Goal: Task Accomplishment & Management: Use online tool/utility

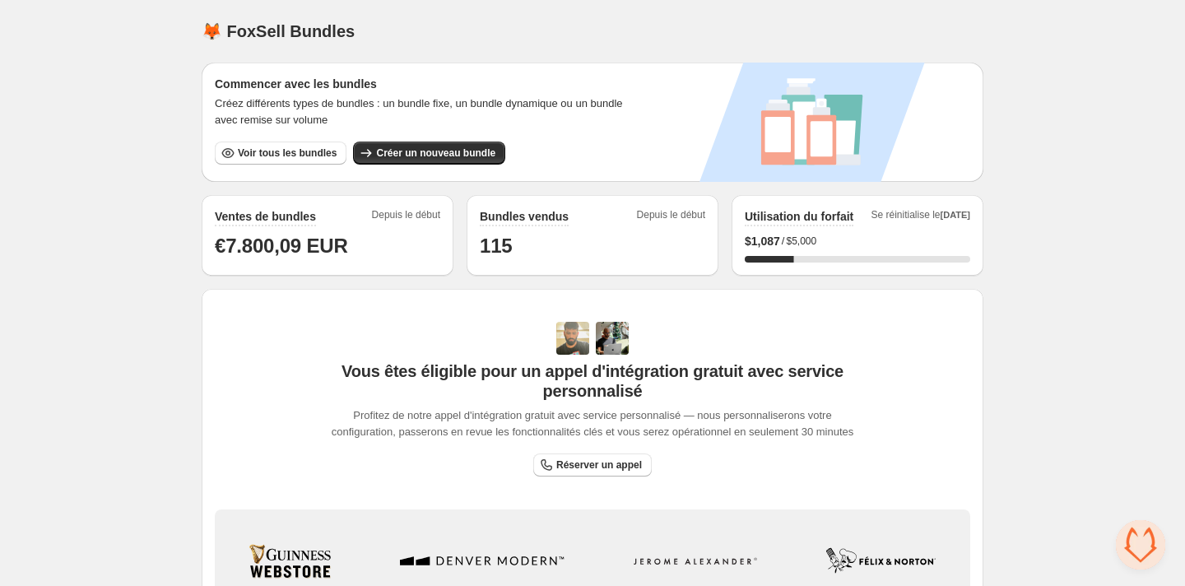
scroll to position [268, 0]
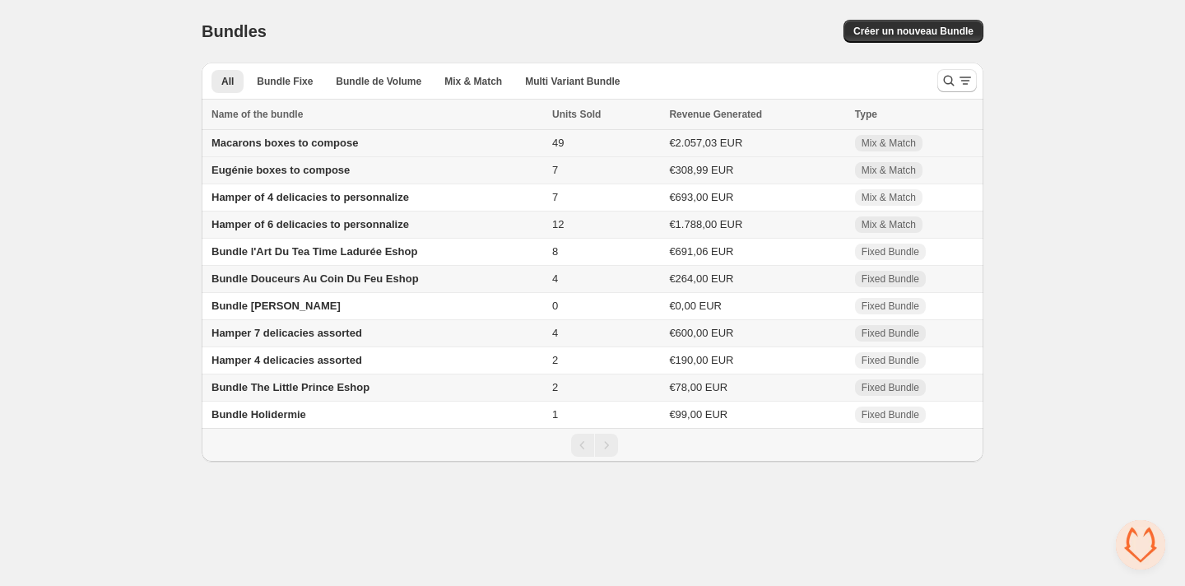
click at [262, 142] on span "Macarons boxes to compose" at bounding box center [285, 143] width 146 height 12
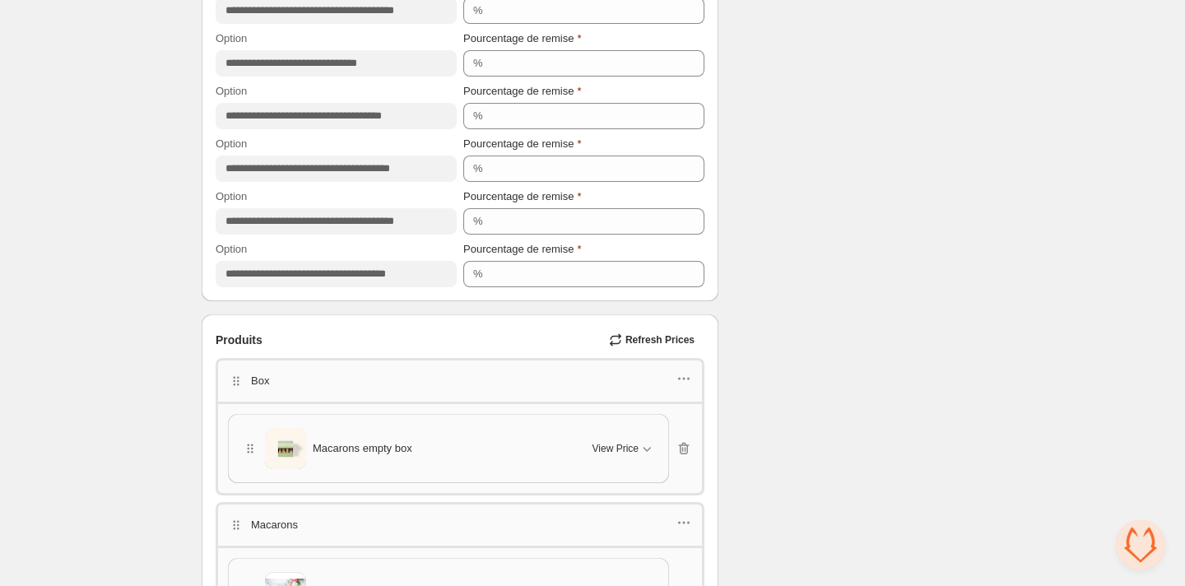
scroll to position [2385, 0]
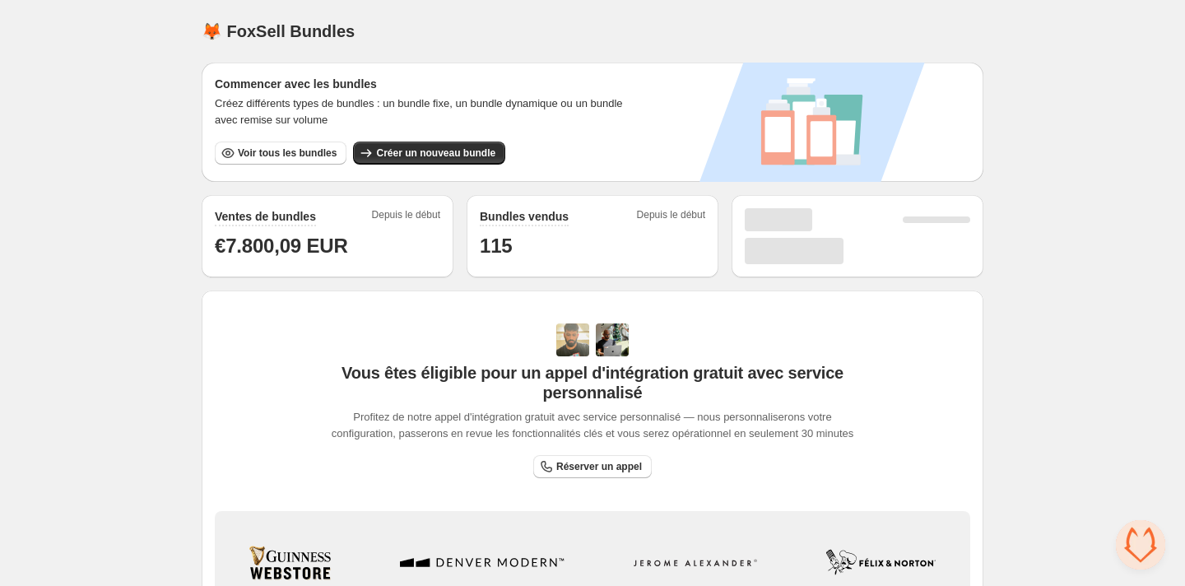
scroll to position [53, 0]
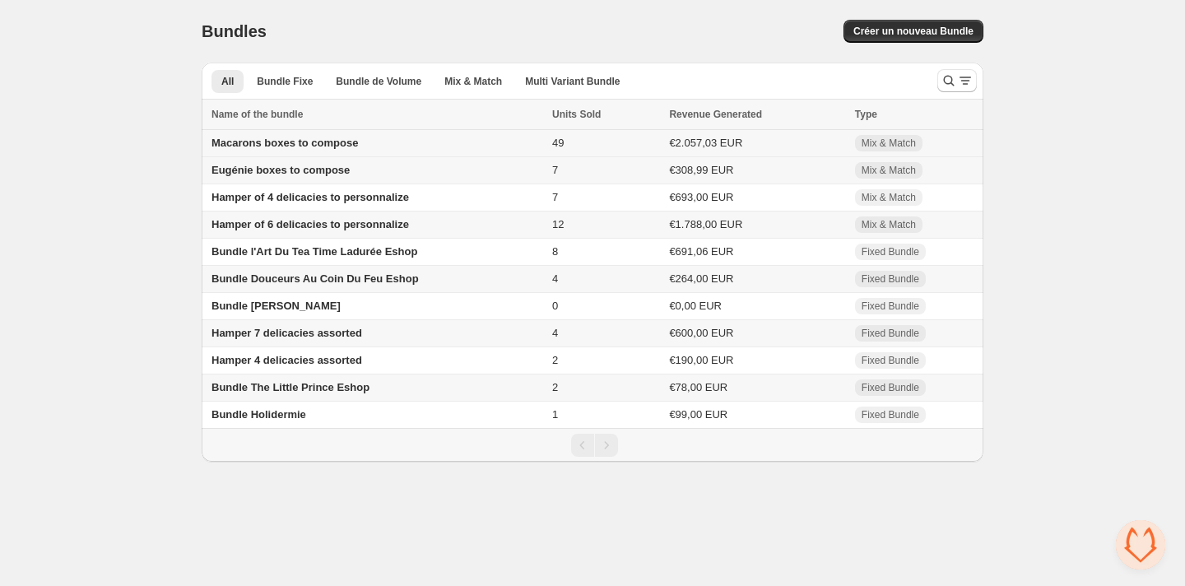
click at [272, 144] on span "Macarons boxes to compose" at bounding box center [285, 143] width 146 height 12
